Goal: Transaction & Acquisition: Subscribe to service/newsletter

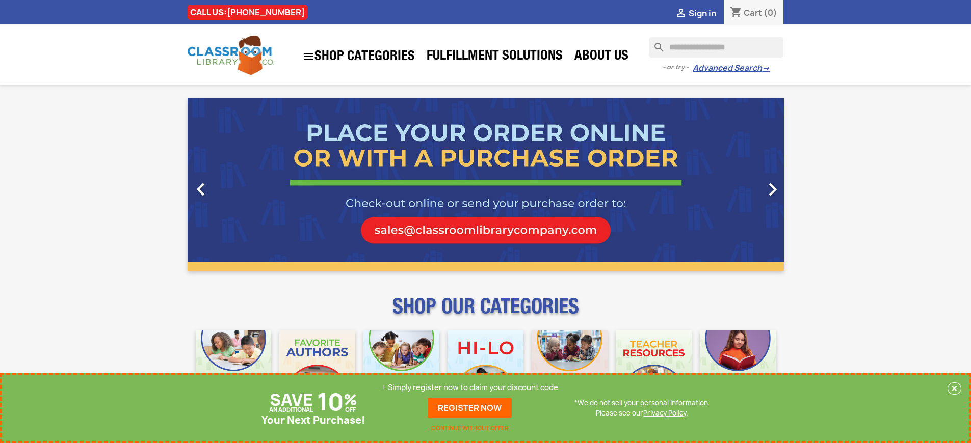
click at [470, 388] on p "+ Simply register now to claim your discount code" at bounding box center [470, 388] width 176 height 10
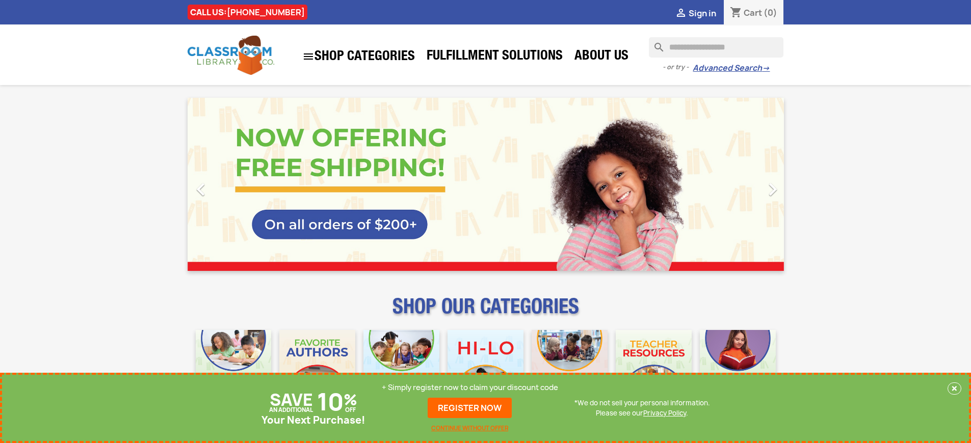
click at [470, 388] on p "+ Simply register now to claim your discount code" at bounding box center [470, 388] width 176 height 10
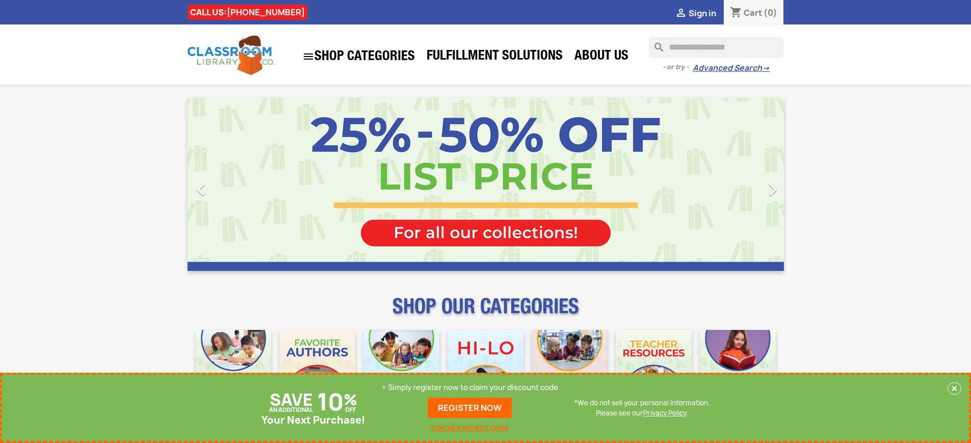
click at [470, 388] on p "+ Simply register now to claim your discount code" at bounding box center [470, 388] width 176 height 10
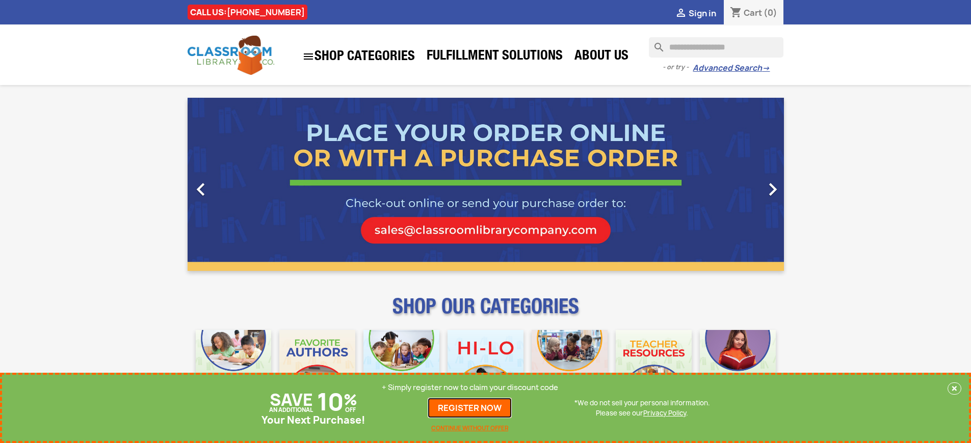
click at [470, 408] on link "REGISTER NOW" at bounding box center [470, 408] width 84 height 20
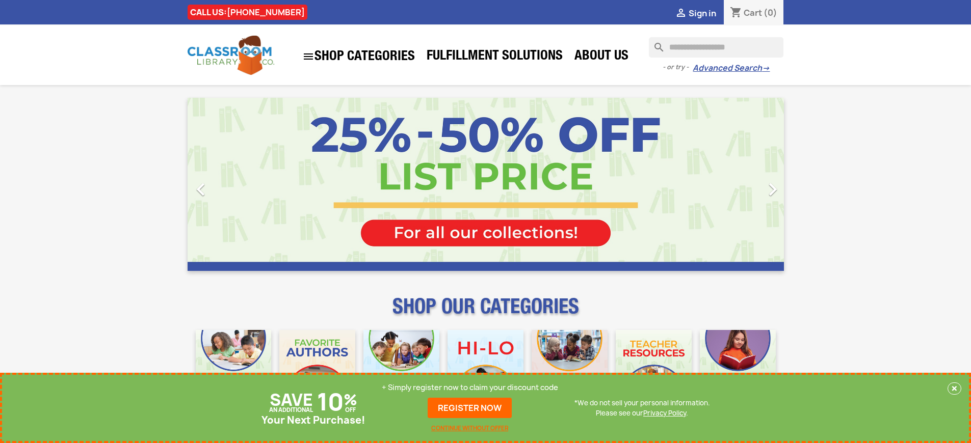
click at [470, 388] on p "+ Simply register now to claim your discount code" at bounding box center [470, 388] width 176 height 10
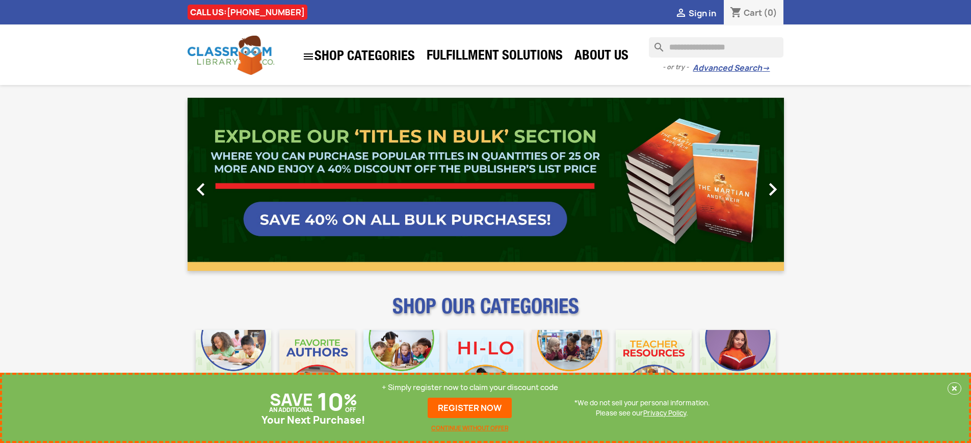
click at [470, 388] on p "+ Simply register now to claim your discount code" at bounding box center [470, 388] width 176 height 10
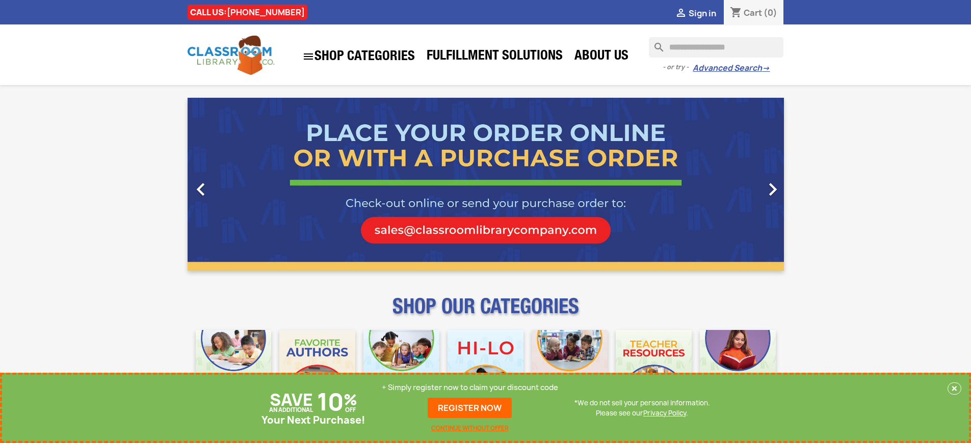
click at [470, 388] on p "+ Simply register now to claim your discount code" at bounding box center [470, 388] width 176 height 10
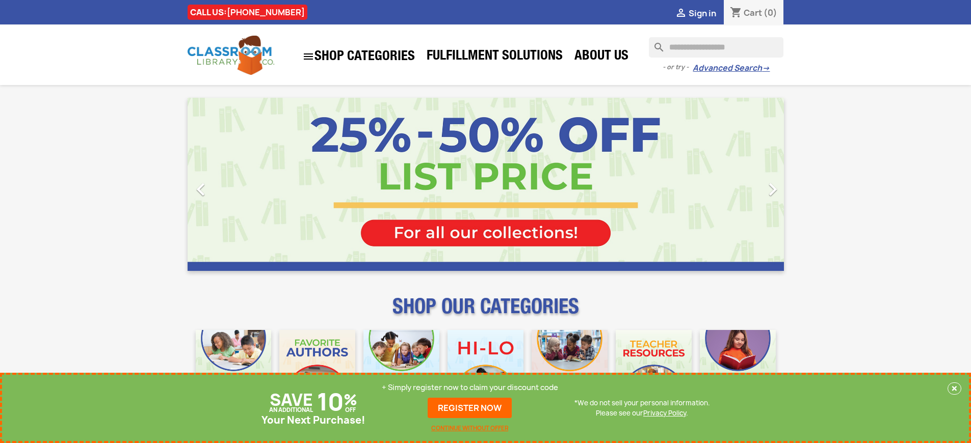
click at [470, 388] on p "+ Simply register now to claim your discount code" at bounding box center [470, 388] width 176 height 10
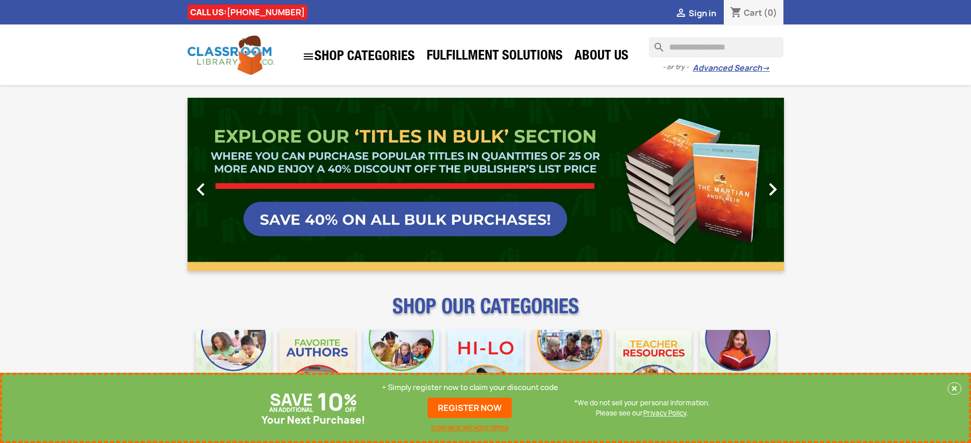
click at [470, 388] on p "+ Simply register now to claim your discount code" at bounding box center [470, 388] width 176 height 10
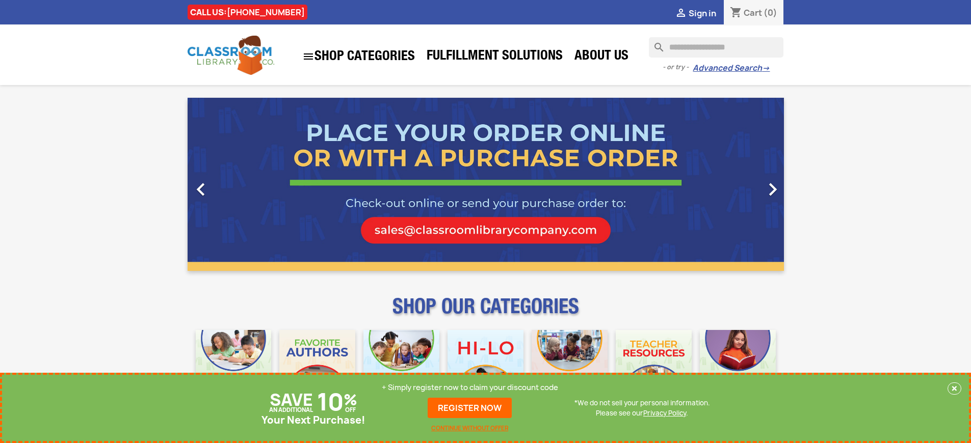
click at [470, 388] on p "+ Simply register now to claim your discount code" at bounding box center [470, 388] width 176 height 10
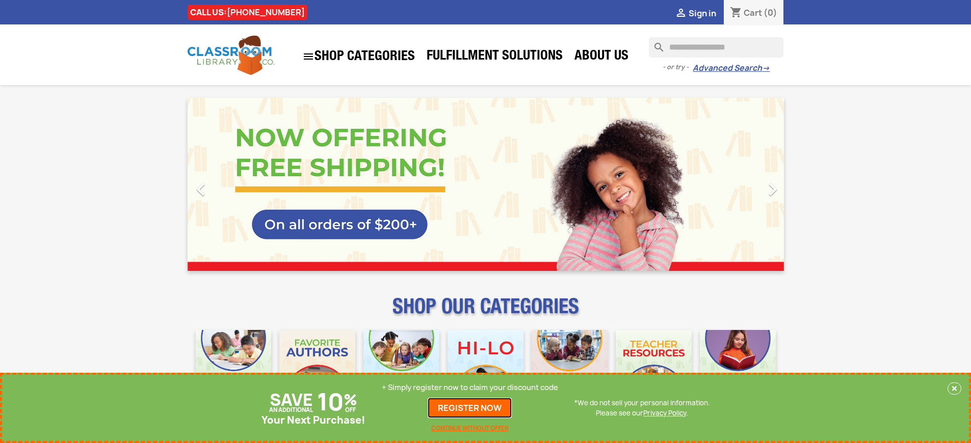
click at [470, 408] on link "REGISTER NOW" at bounding box center [470, 408] width 84 height 20
